Goal: Information Seeking & Learning: Learn about a topic

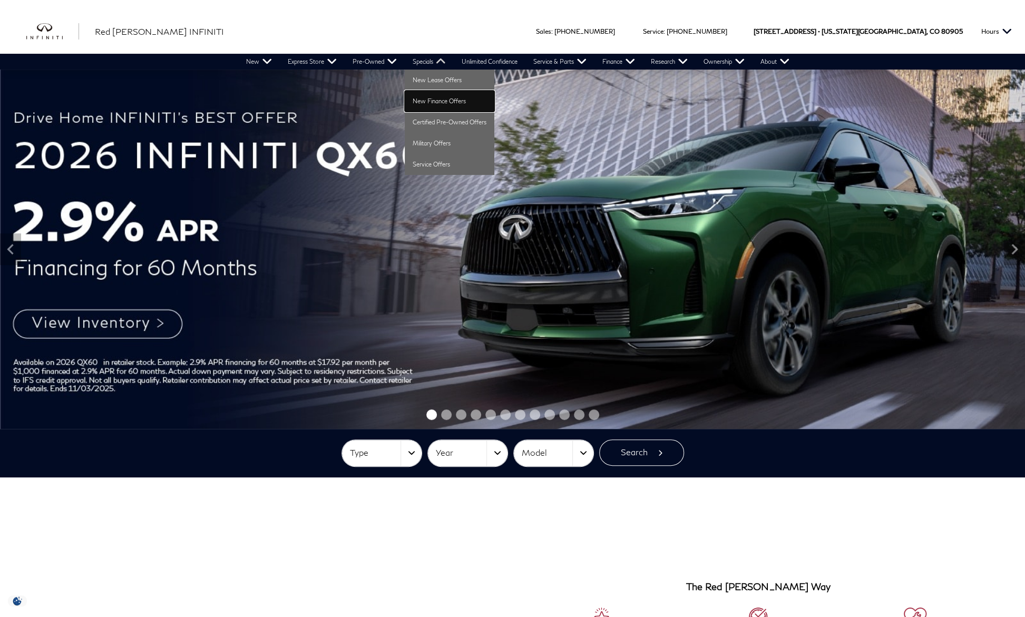
click at [433, 97] on link "New Finance Offers" at bounding box center [450, 101] width 90 height 21
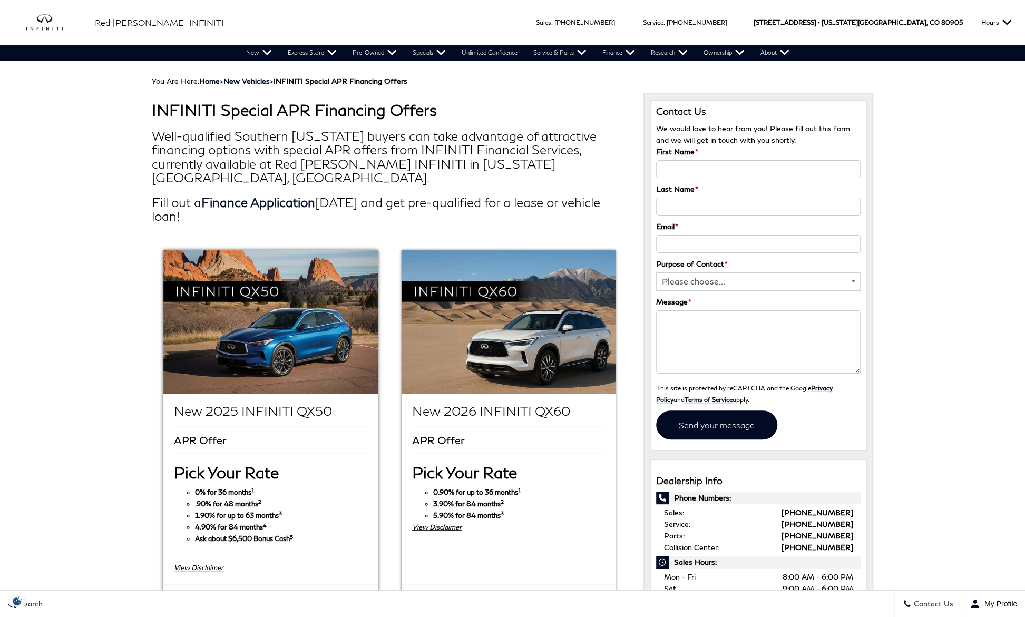
click at [195, 562] on div "View Disclaimer" at bounding box center [270, 568] width 193 height 12
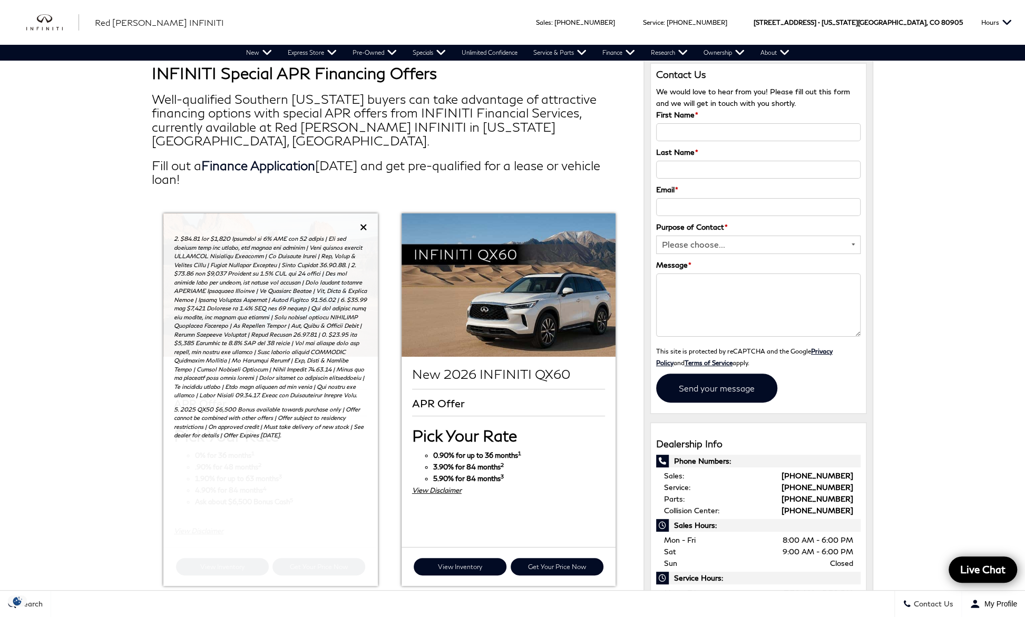
scroll to position [53, 0]
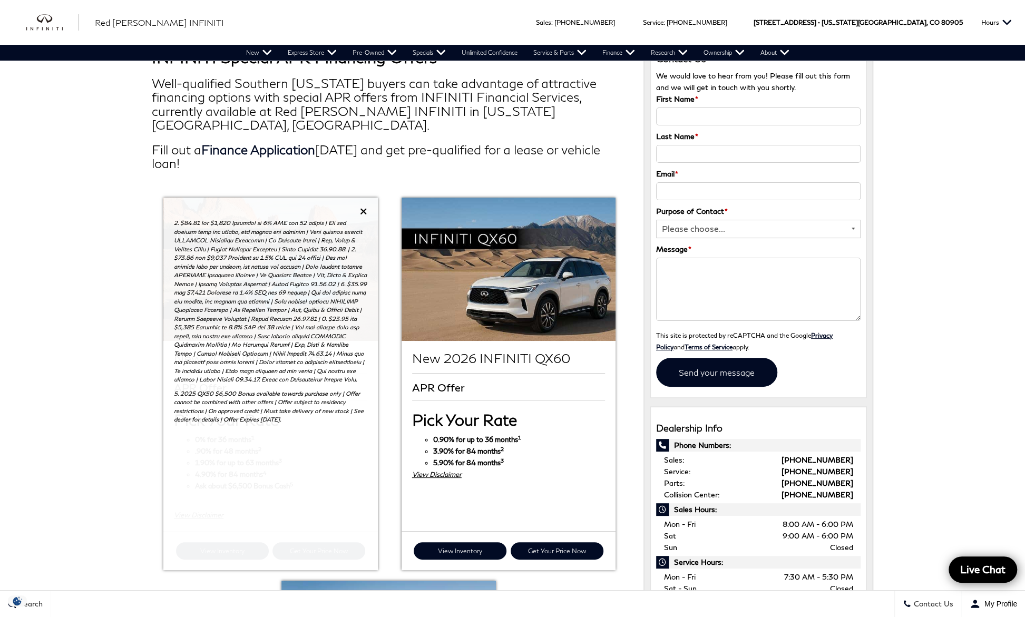
click at [272, 441] on div "5. 2025 QX50 $6,500 Bonus available towards purchase only | Offer cannot be com…" at bounding box center [270, 384] width 214 height 372
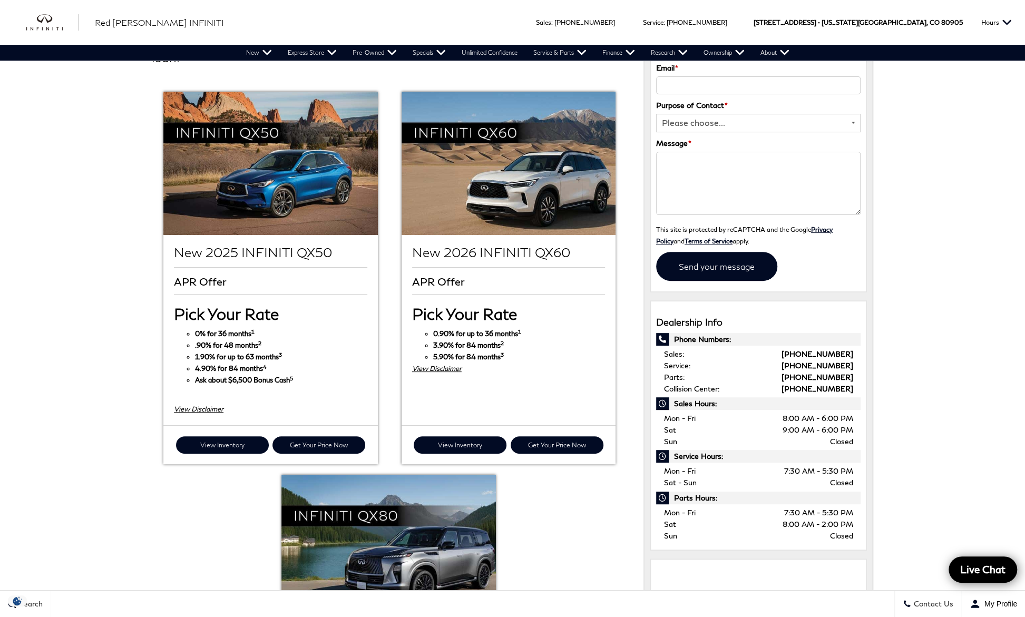
scroll to position [158, 0]
